Goal: Task Accomplishment & Management: Manage account settings

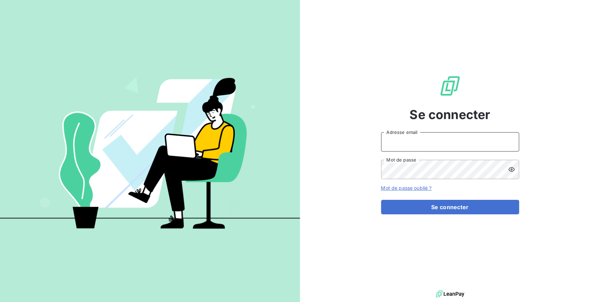
click at [405, 144] on input "Adresse email" at bounding box center [450, 141] width 138 height 19
type input "[EMAIL_ADDRESS][DOMAIN_NAME]"
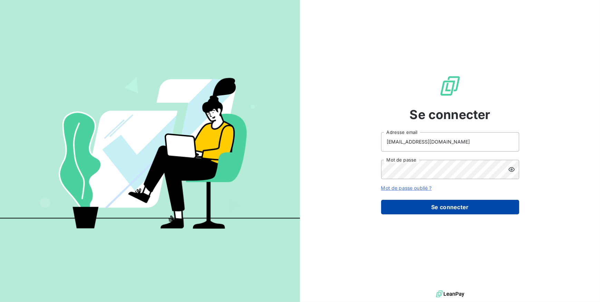
click at [450, 206] on button "Se connecter" at bounding box center [450, 207] width 138 height 14
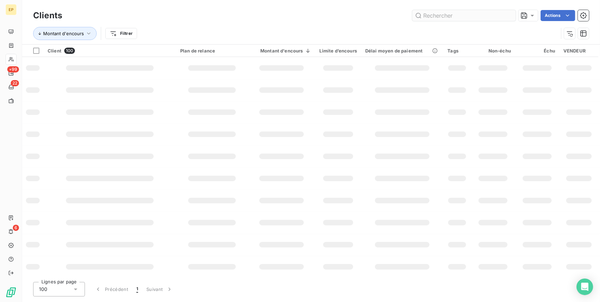
click at [436, 16] on input "text" at bounding box center [464, 15] width 104 height 11
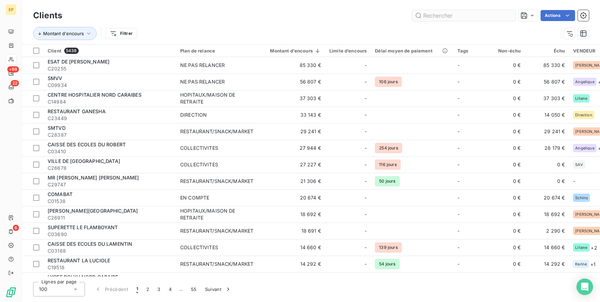
type input "c"
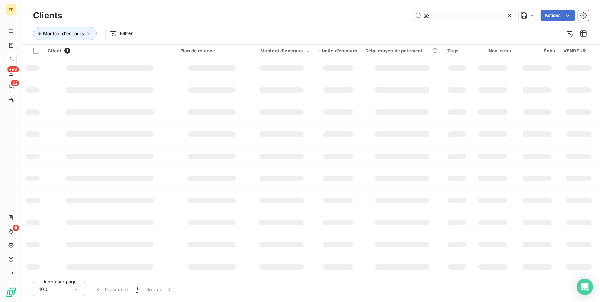
type input "s"
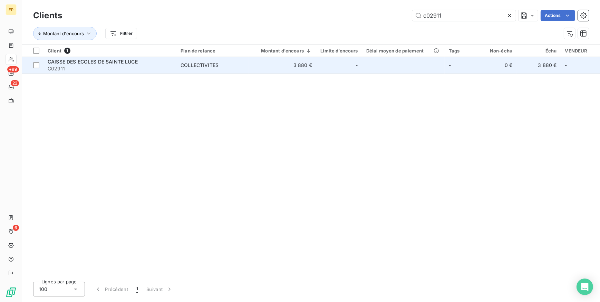
type input "c02911"
click at [286, 62] on td "3 880 €" at bounding box center [283, 65] width 68 height 17
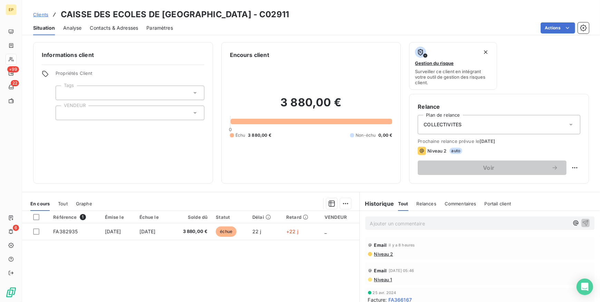
click at [567, 125] on icon at bounding box center [570, 124] width 7 height 7
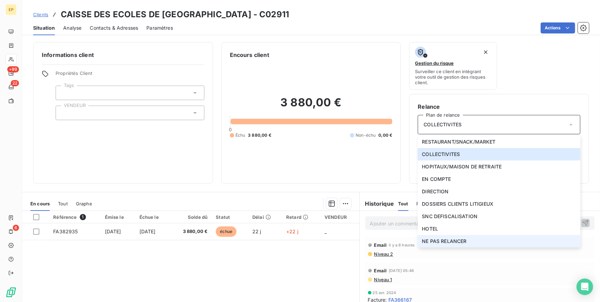
click at [433, 240] on span "NE PAS RELANCER" at bounding box center [444, 241] width 45 height 7
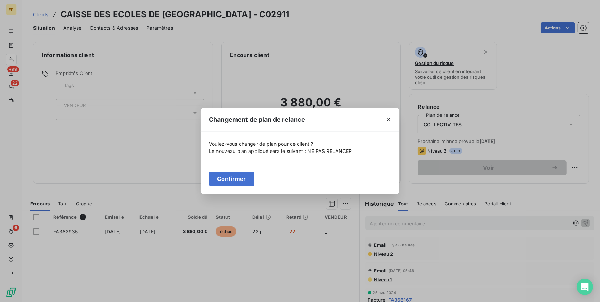
drag, startPoint x: 233, startPoint y: 175, endPoint x: 290, endPoint y: 192, distance: 58.9
click at [233, 175] on button "Confirmer" at bounding box center [232, 179] width 46 height 14
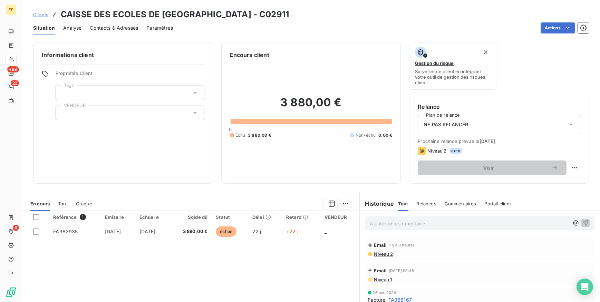
click at [381, 221] on p "Ajouter un commentaire ﻿" at bounding box center [469, 223] width 199 height 9
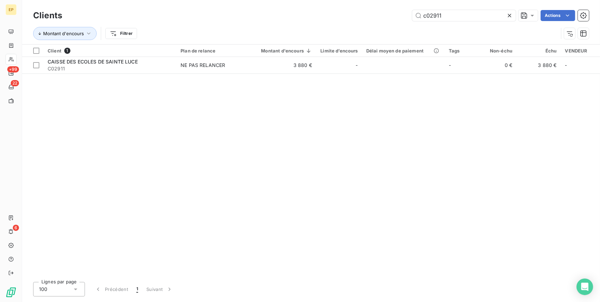
drag, startPoint x: 454, startPoint y: 15, endPoint x: 338, endPoint y: -11, distance: 119.1
click at [338, 0] on html "EP +99 22 6 Clients c02911 Actions Montant d'encours Filtrer Client 1 Plan de r…" at bounding box center [300, 151] width 600 height 302
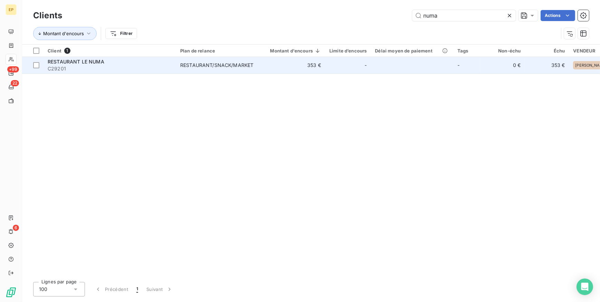
type input "numa"
click at [289, 66] on td "353 €" at bounding box center [292, 65] width 68 height 17
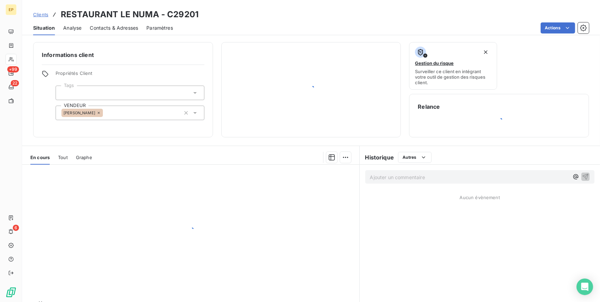
click at [289, 66] on div at bounding box center [311, 90] width 163 height 78
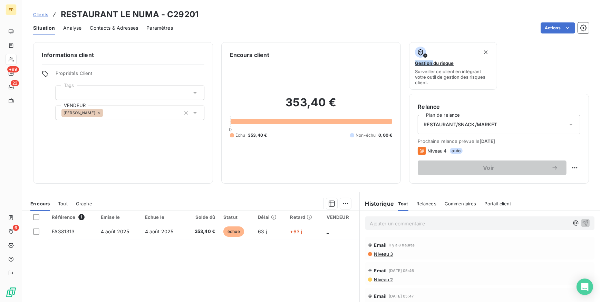
drag, startPoint x: 117, startPoint y: 29, endPoint x: 118, endPoint y: 36, distance: 6.9
click at [118, 29] on span "Contacts & Adresses" at bounding box center [114, 28] width 48 height 7
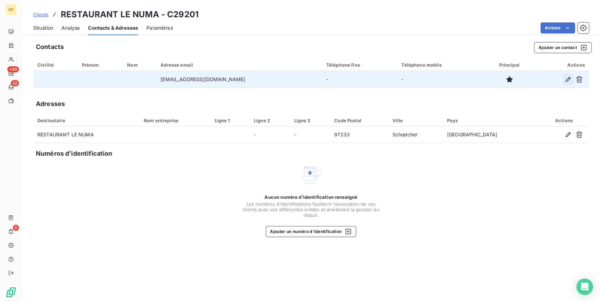
click at [566, 79] on icon "button" at bounding box center [568, 79] width 7 height 7
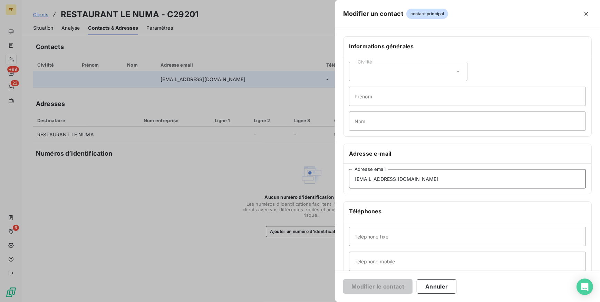
drag, startPoint x: 369, startPoint y: 176, endPoint x: 408, endPoint y: 175, distance: 39.0
click at [369, 176] on input "[EMAIL_ADDRESS][DOMAIN_NAME]" at bounding box center [467, 178] width 237 height 19
drag, startPoint x: 441, startPoint y: 178, endPoint x: 320, endPoint y: 172, distance: 121.0
click at [320, 302] on div "Modifier un contact contact principal Informations générales Civilité Prénom No…" at bounding box center [300, 302] width 600 height 0
click at [364, 180] on input "Adresse email" at bounding box center [467, 178] width 237 height 19
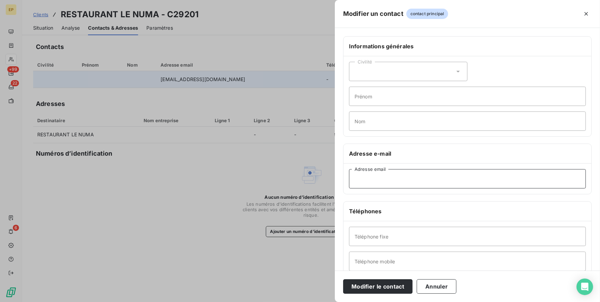
paste input "[EMAIL_ADDRESS][DOMAIN_NAME]"
type input "[EMAIL_ADDRESS][DOMAIN_NAME]"
click at [364, 285] on button "Modifier le contact" at bounding box center [377, 286] width 69 height 14
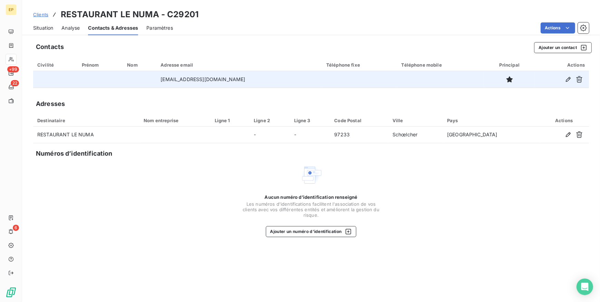
click at [42, 25] on span "Situation" at bounding box center [43, 28] width 20 height 7
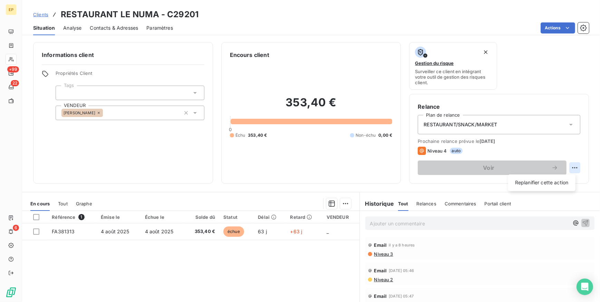
click at [573, 167] on html "EP +99 22 6 Clients RESTAURANT LE NUMA - C29201 Situation Analyse Contacts & Ad…" at bounding box center [300, 151] width 600 height 302
click at [538, 184] on div "Replanifier cette action" at bounding box center [542, 182] width 62 height 11
select select "9"
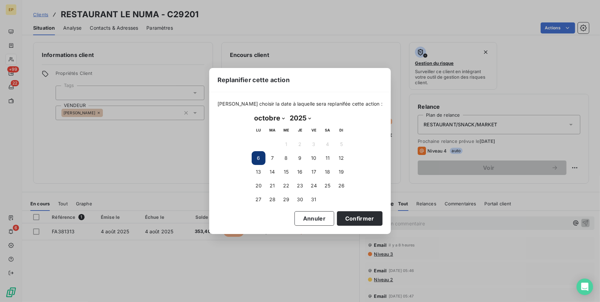
click at [255, 158] on button "6" at bounding box center [259, 158] width 14 height 14
click at [345, 217] on button "Confirmer" at bounding box center [360, 218] width 46 height 14
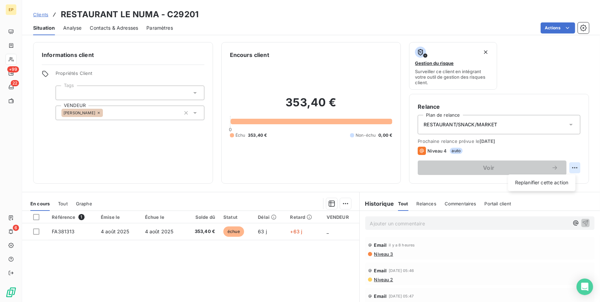
click at [573, 165] on html "EP +99 22 6 Clients RESTAURANT LE NUMA - C29201 Situation Analyse Contacts & Ad…" at bounding box center [300, 151] width 600 height 302
click at [531, 183] on div "Replanifier cette action" at bounding box center [542, 182] width 62 height 11
select select "9"
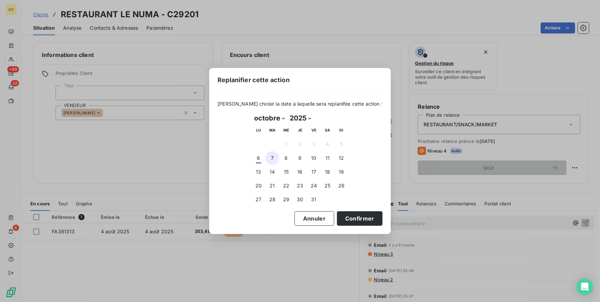
click at [271, 158] on button "7" at bounding box center [272, 158] width 14 height 14
click at [258, 158] on button "6" at bounding box center [259, 158] width 14 height 14
drag, startPoint x: 270, startPoint y: 157, endPoint x: 273, endPoint y: 160, distance: 3.9
click at [271, 157] on button "7" at bounding box center [272, 158] width 14 height 14
click at [346, 216] on button "Confirmer" at bounding box center [360, 218] width 46 height 14
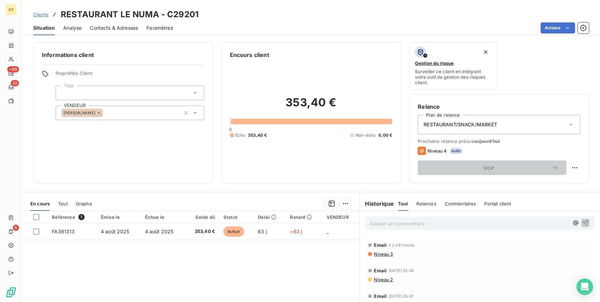
click at [418, 151] on icon at bounding box center [422, 151] width 8 height 8
click at [420, 151] on icon at bounding box center [422, 151] width 4 height 4
click at [418, 148] on icon at bounding box center [422, 151] width 8 height 8
click at [452, 149] on span "auto" at bounding box center [456, 151] width 13 height 6
click at [418, 149] on icon at bounding box center [422, 151] width 8 height 8
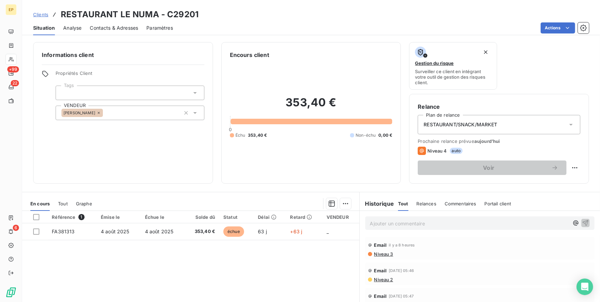
click at [399, 222] on p "Ajouter un commentaire ﻿" at bounding box center [469, 223] width 199 height 9
